Goal: Navigation & Orientation: Find specific page/section

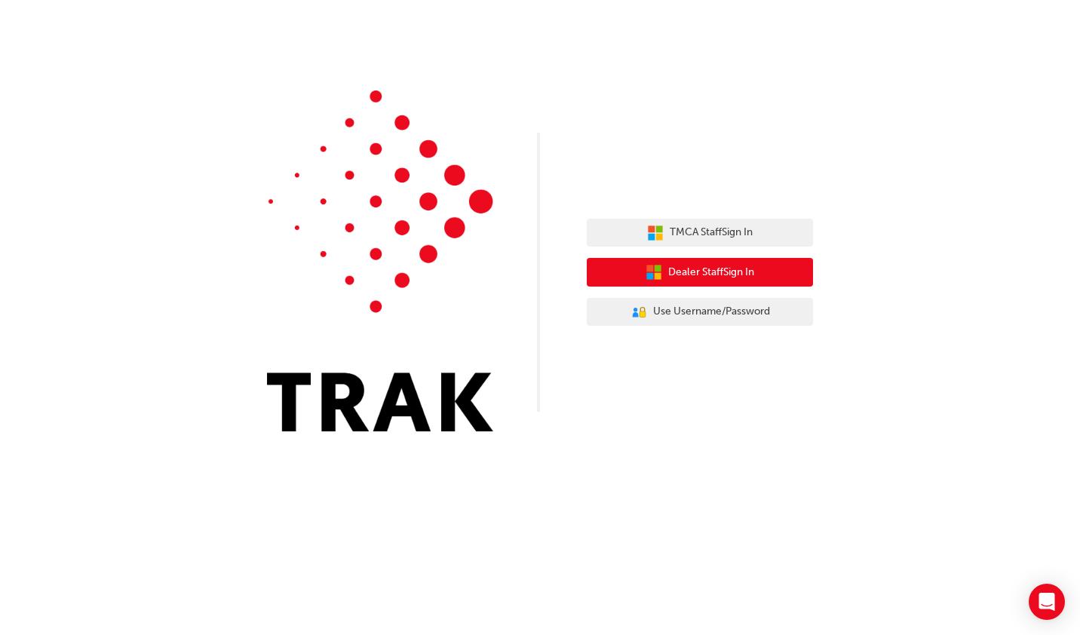
click at [750, 266] on span "Dealer Staff Sign In" at bounding box center [711, 272] width 86 height 17
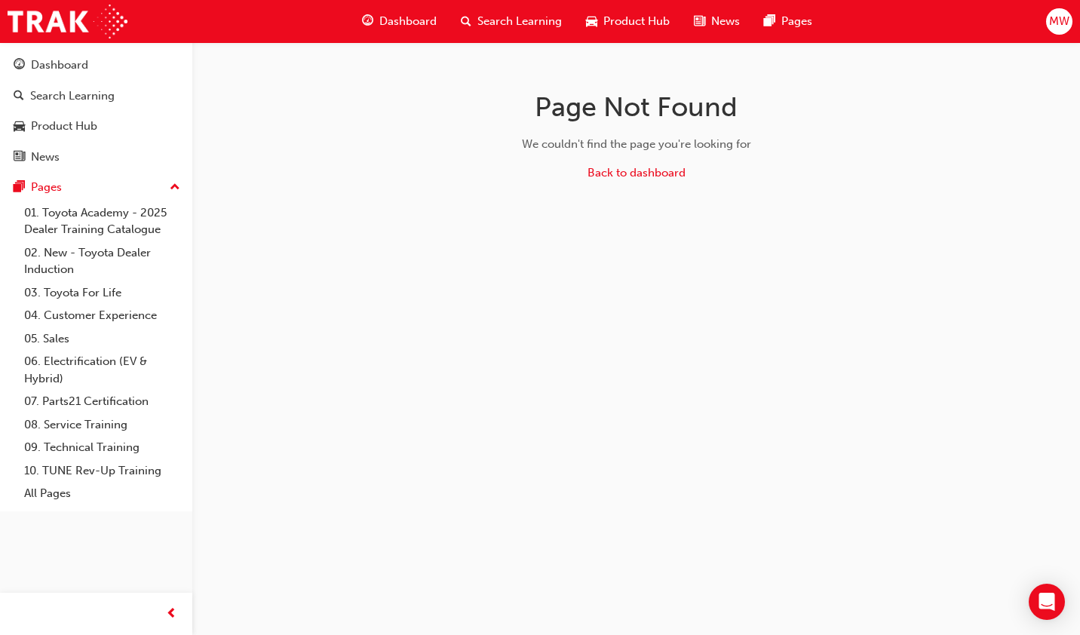
click at [653, 15] on span "Product Hub" at bounding box center [636, 21] width 66 height 17
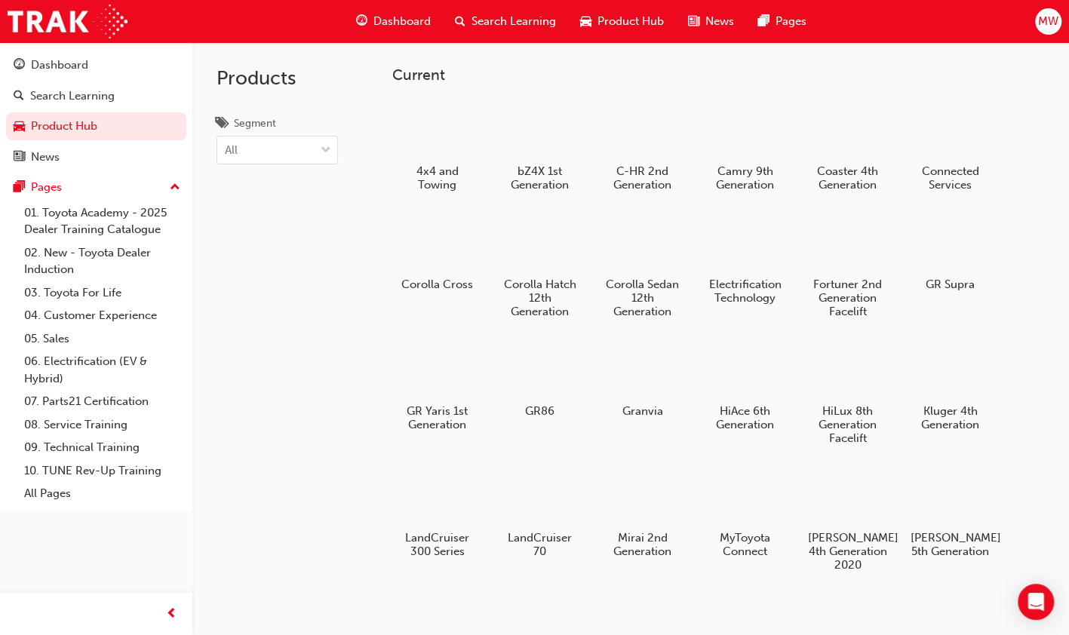
click at [1053, 17] on span "MW" at bounding box center [1048, 21] width 20 height 17
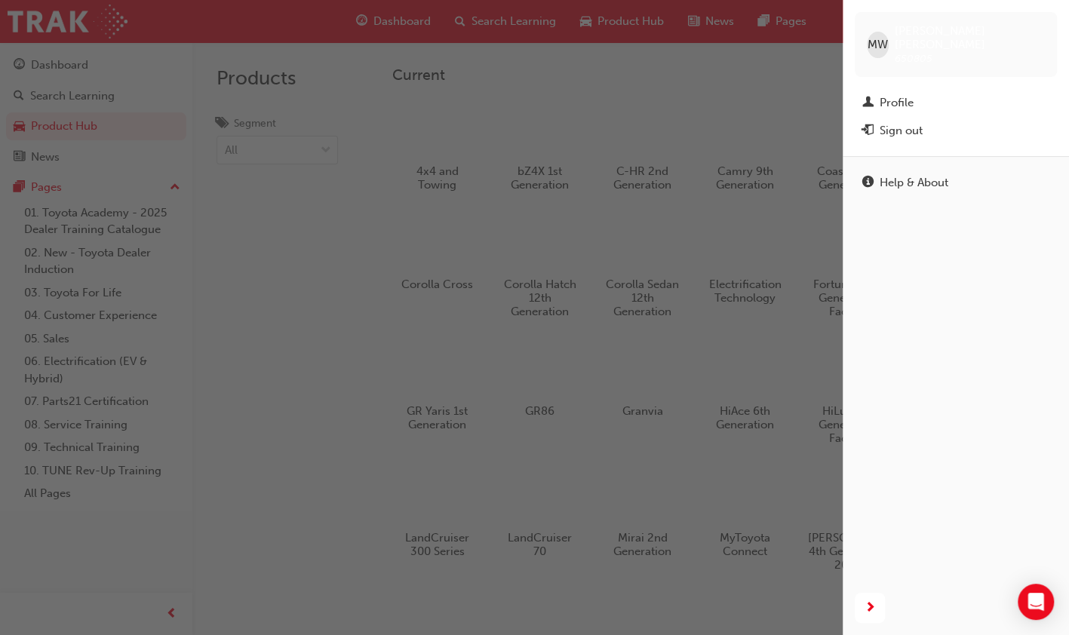
click at [732, 68] on div "button" at bounding box center [421, 317] width 843 height 635
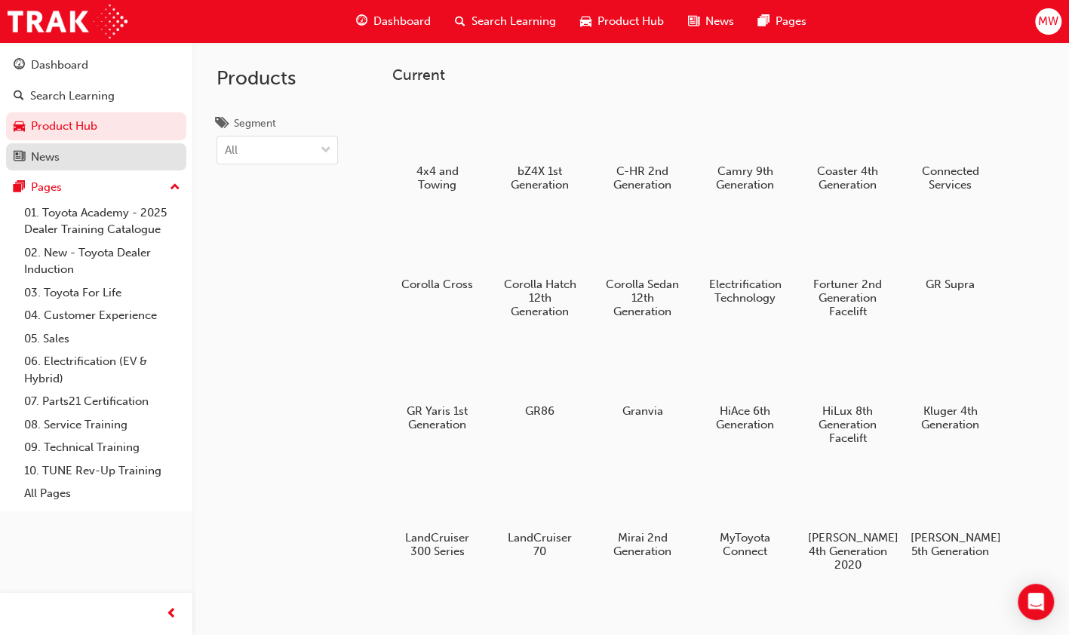
click at [88, 151] on div "News" at bounding box center [96, 157] width 165 height 19
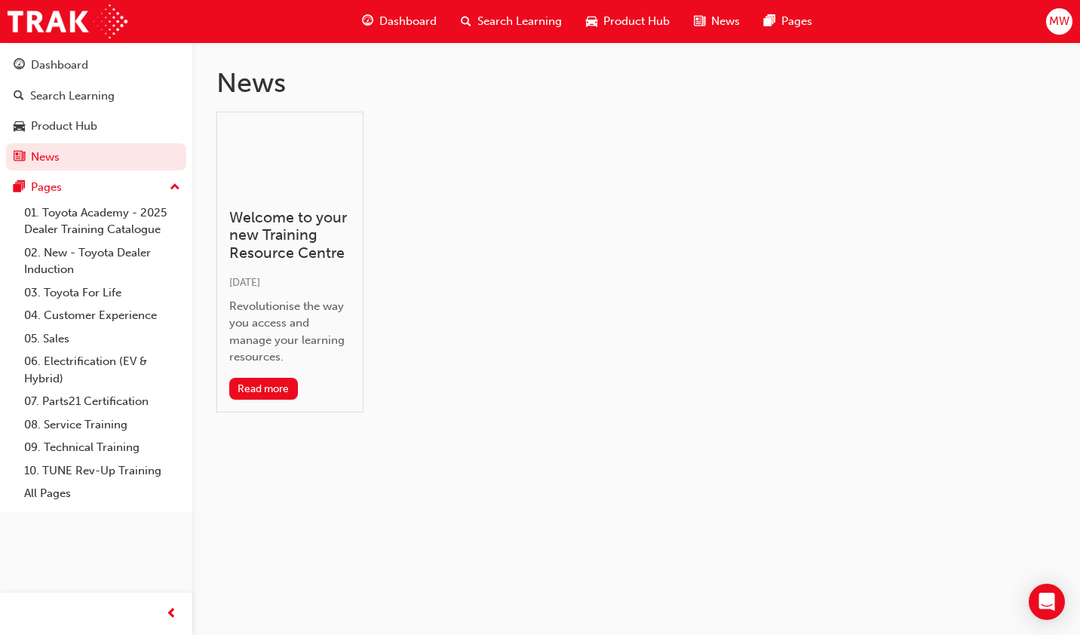
click at [651, 14] on span "Product Hub" at bounding box center [636, 21] width 66 height 17
